Goal: Task Accomplishment & Management: Manage account settings

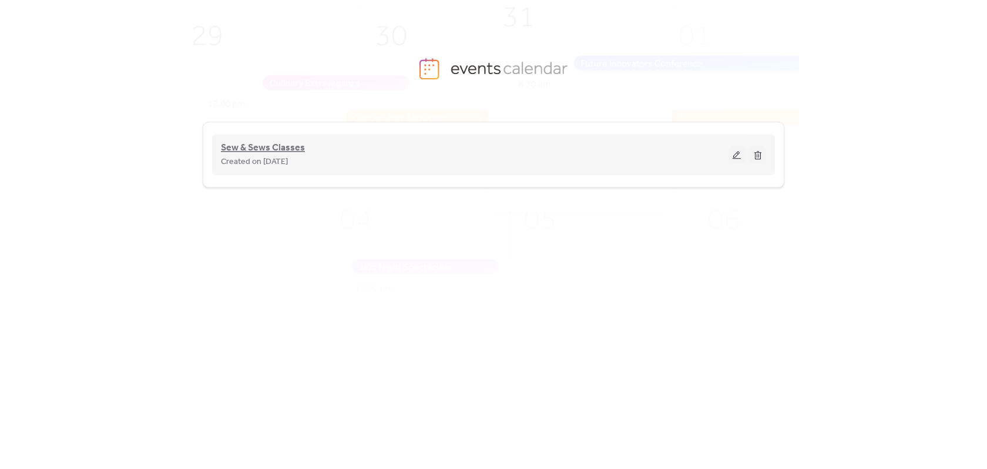
click at [267, 143] on span "Sew & Sews Classes" at bounding box center [263, 148] width 84 height 14
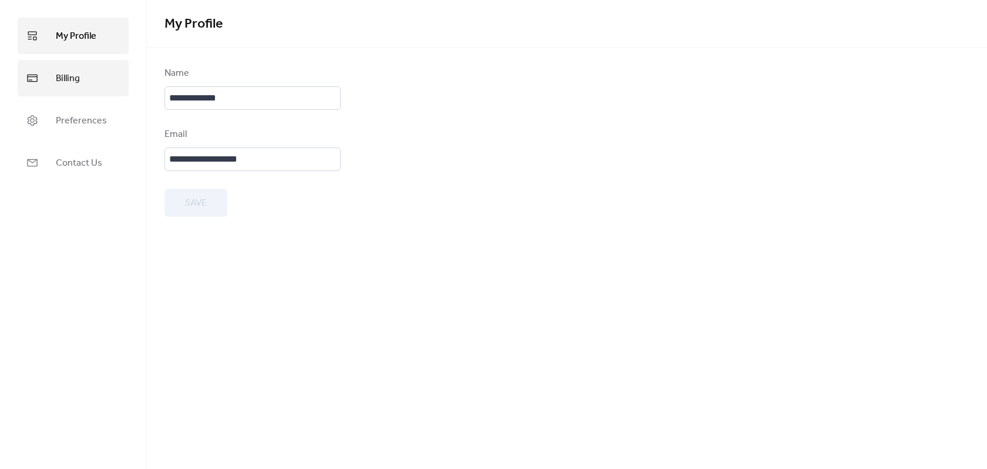
click at [86, 80] on link "Billing" at bounding box center [73, 78] width 111 height 36
